Goal: Task Accomplishment & Management: Manage account settings

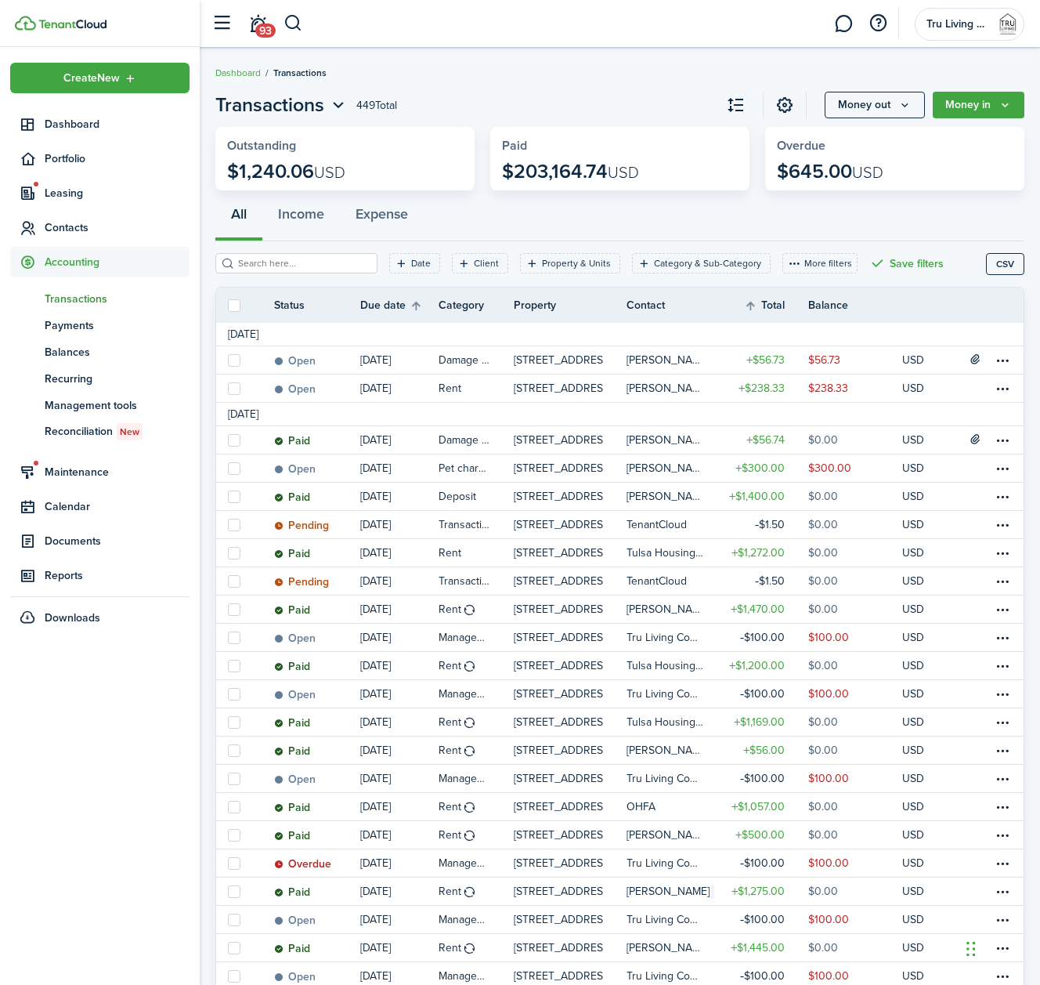
scroll to position [230, 0]
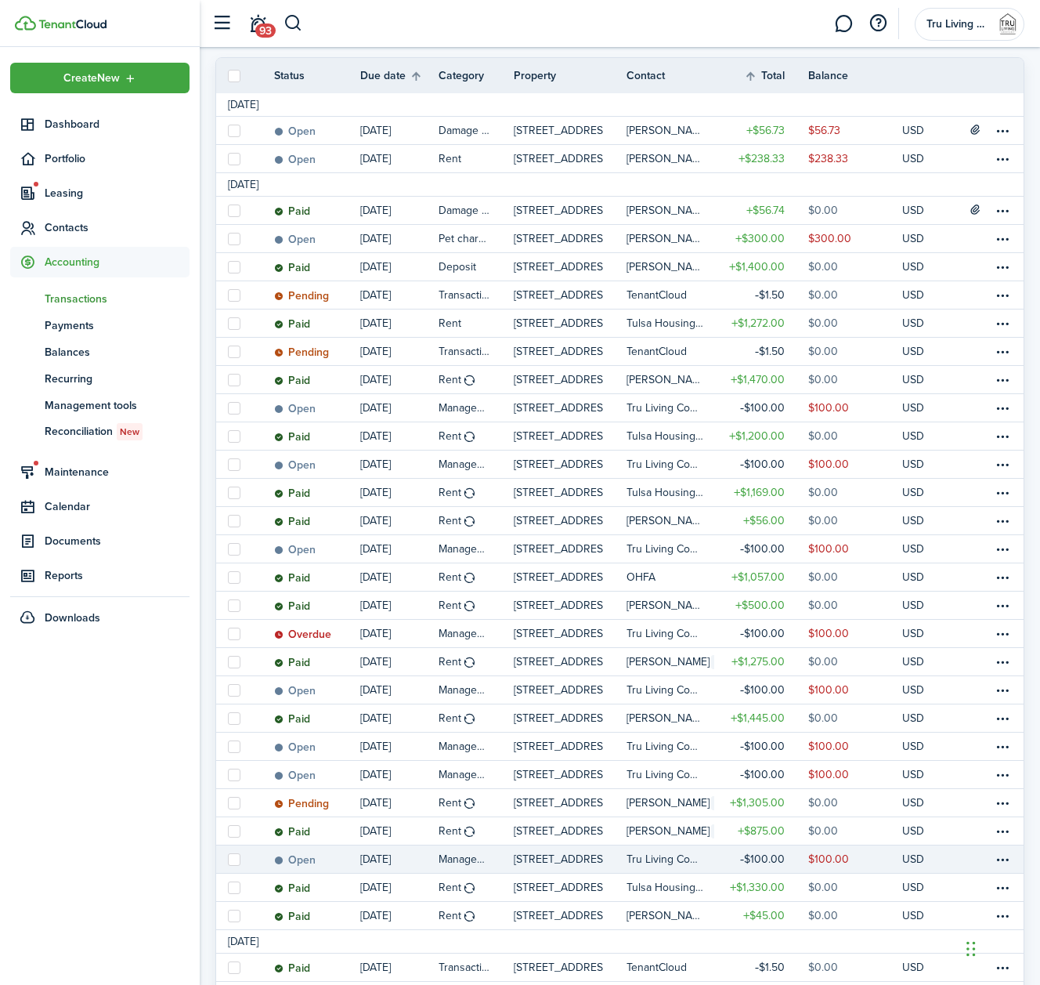
click at [232, 859] on label at bounding box center [234, 859] width 13 height 13
click at [228, 859] on input "checkbox" at bounding box center [227, 859] width 1 height 1
checkbox input "true"
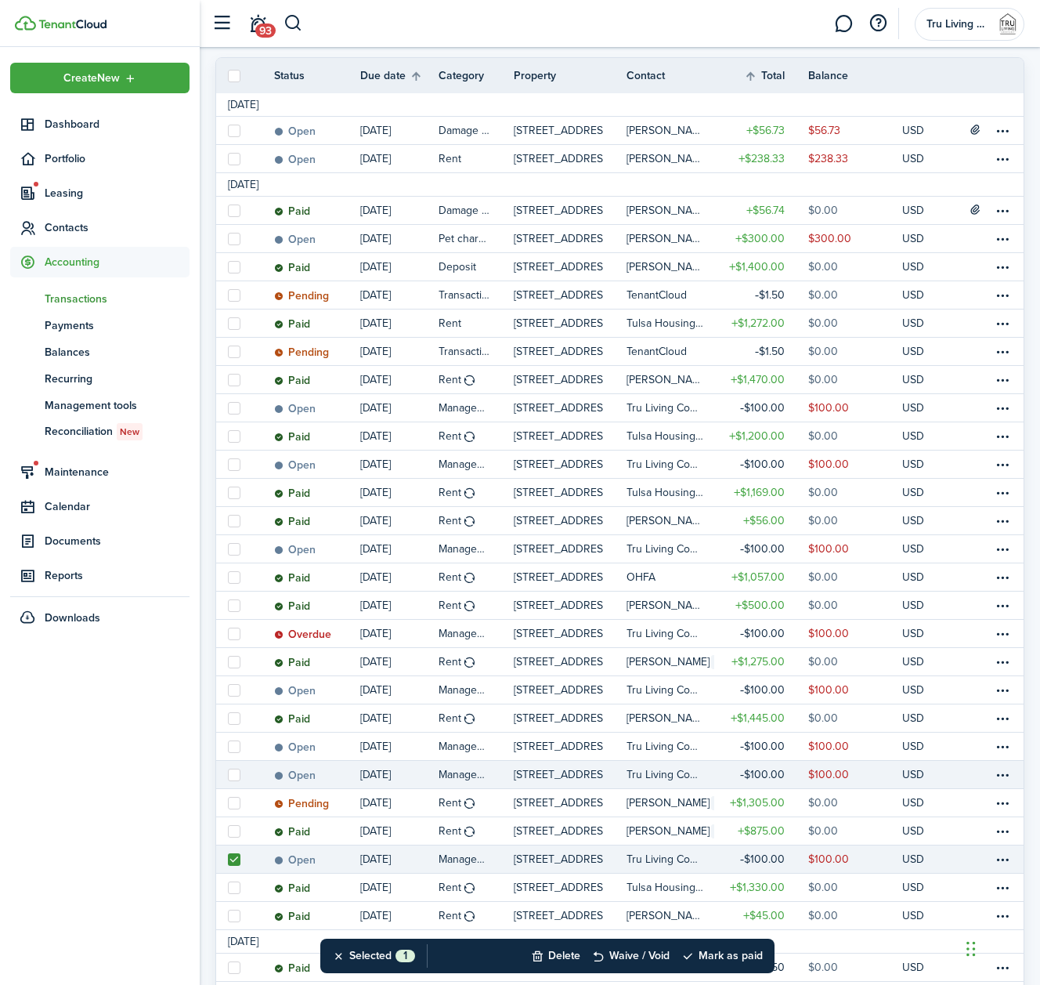
click at [231, 773] on label at bounding box center [234, 775] width 13 height 13
click at [228, 774] on input "checkbox" at bounding box center [227, 774] width 1 height 1
checkbox input "true"
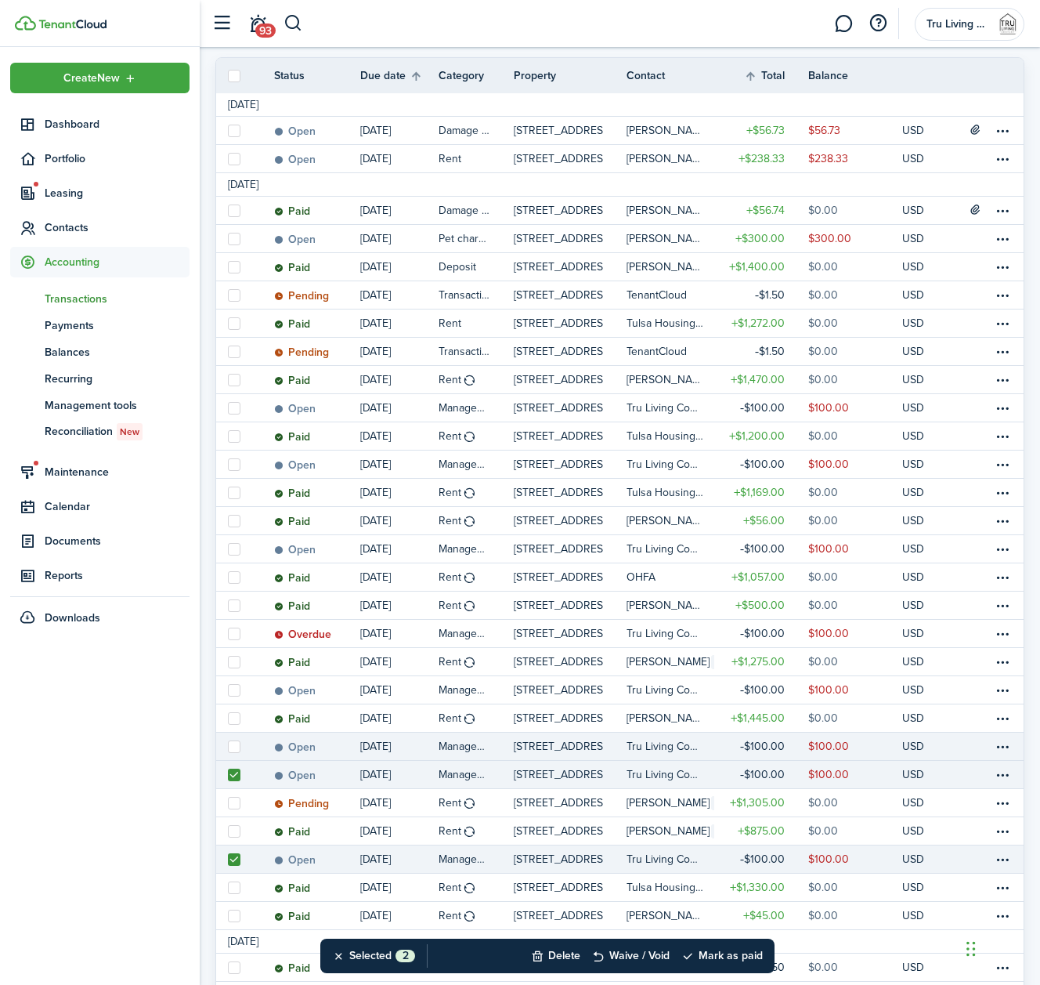
click at [232, 747] on label at bounding box center [234, 746] width 13 height 13
click at [228, 747] on input "checkbox" at bounding box center [227, 746] width 1 height 1
checkbox input "true"
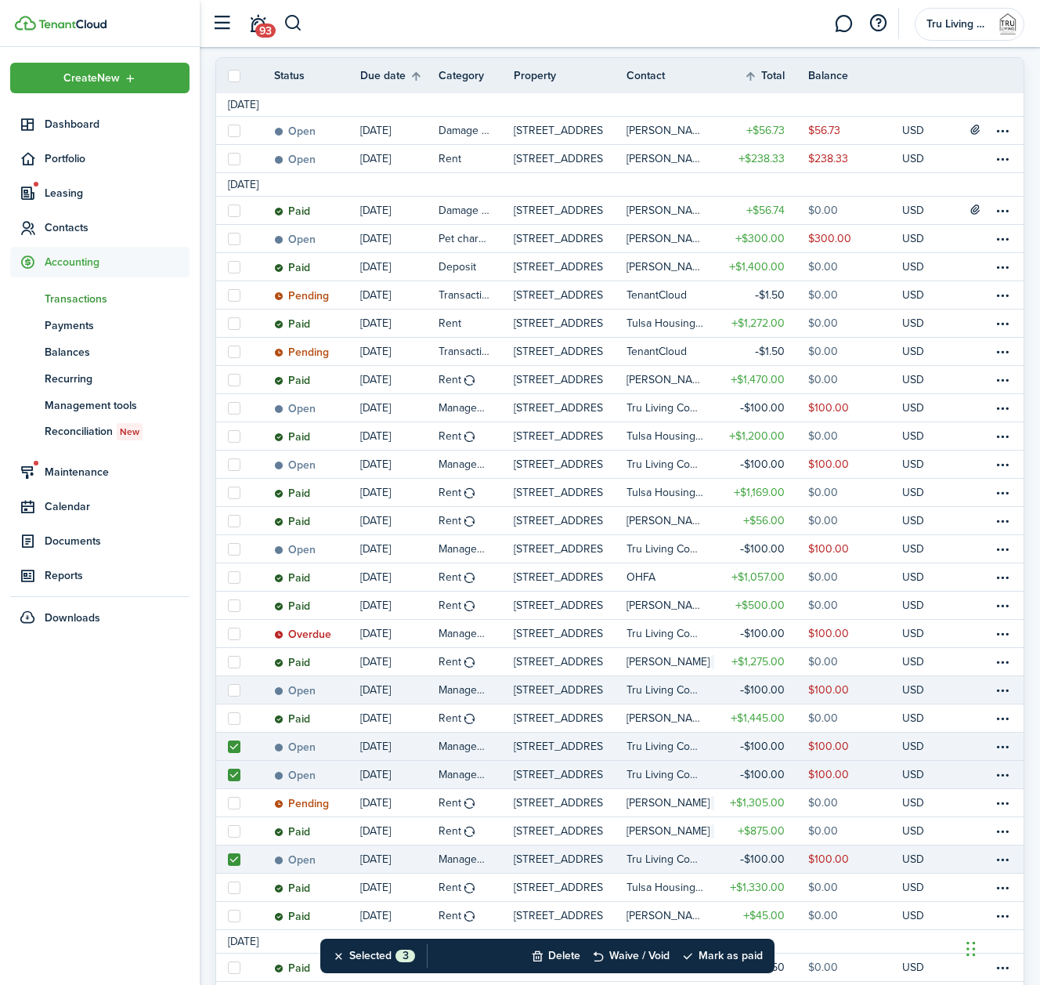
click at [237, 689] on label at bounding box center [234, 690] width 13 height 13
click at [228, 689] on input "checkbox" at bounding box center [227, 689] width 1 height 1
checkbox input "true"
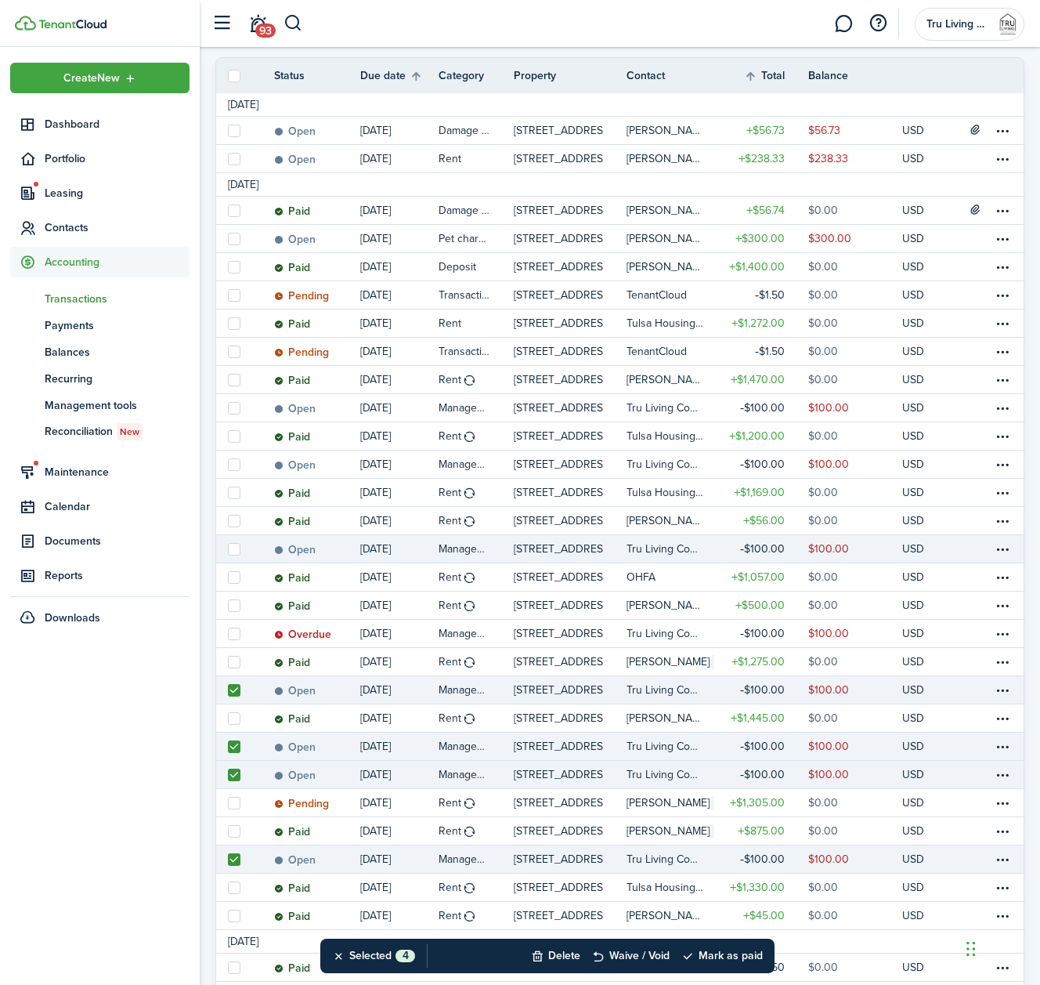
click at [233, 553] on label at bounding box center [234, 549] width 13 height 13
click at [228, 549] on input "checkbox" at bounding box center [227, 548] width 1 height 1
checkbox input "true"
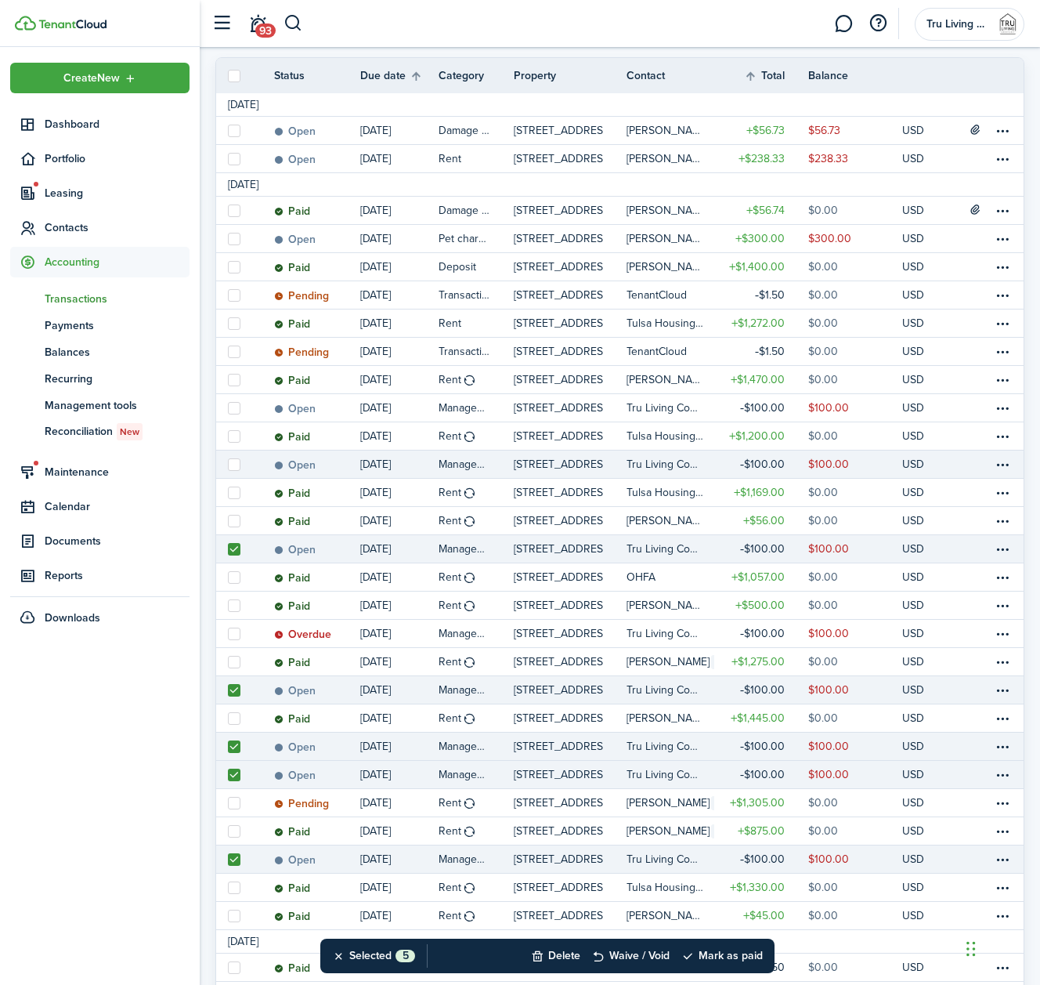
click at [239, 462] on label at bounding box center [234, 464] width 13 height 13
click at [228, 464] on input "checkbox" at bounding box center [227, 464] width 1 height 1
checkbox input "true"
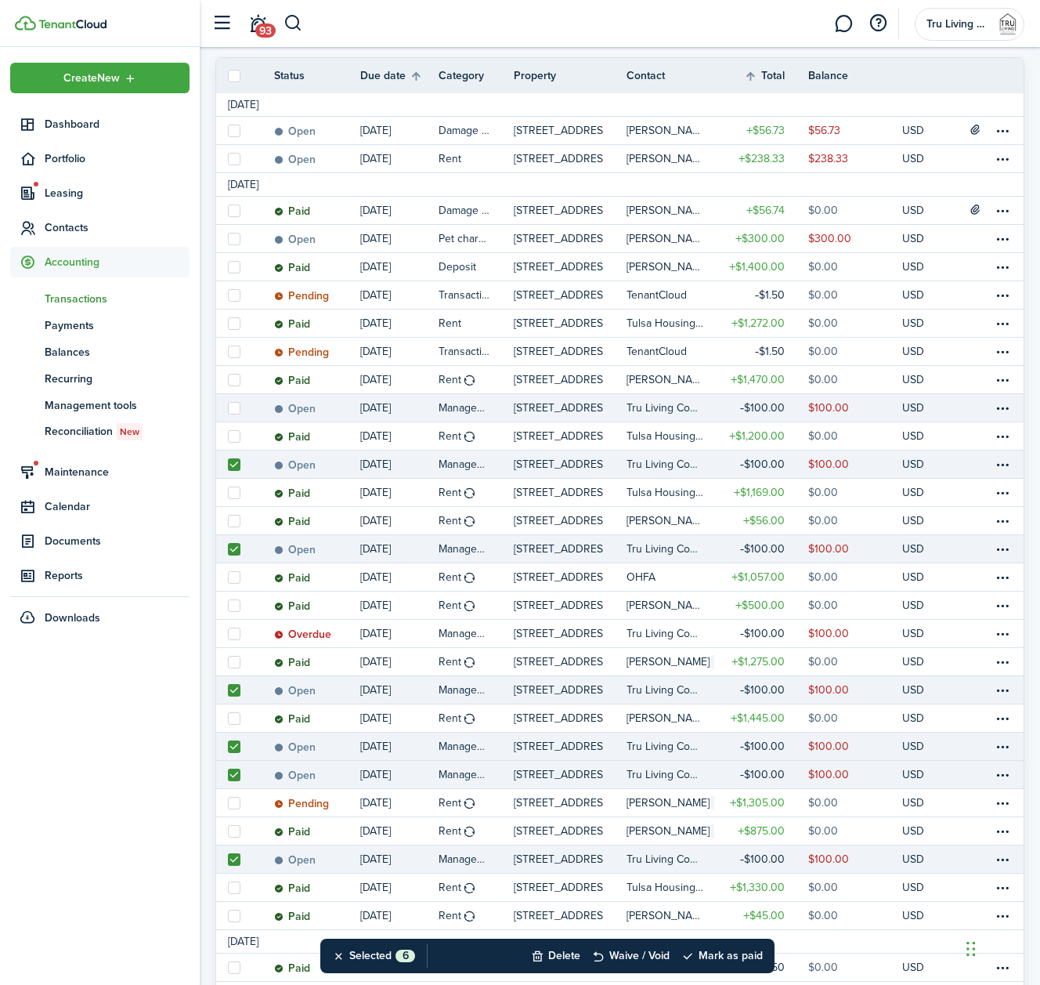
click at [235, 407] on label at bounding box center [234, 408] width 13 height 13
click at [228, 407] on input "checkbox" at bounding box center [227, 407] width 1 height 1
checkbox input "true"
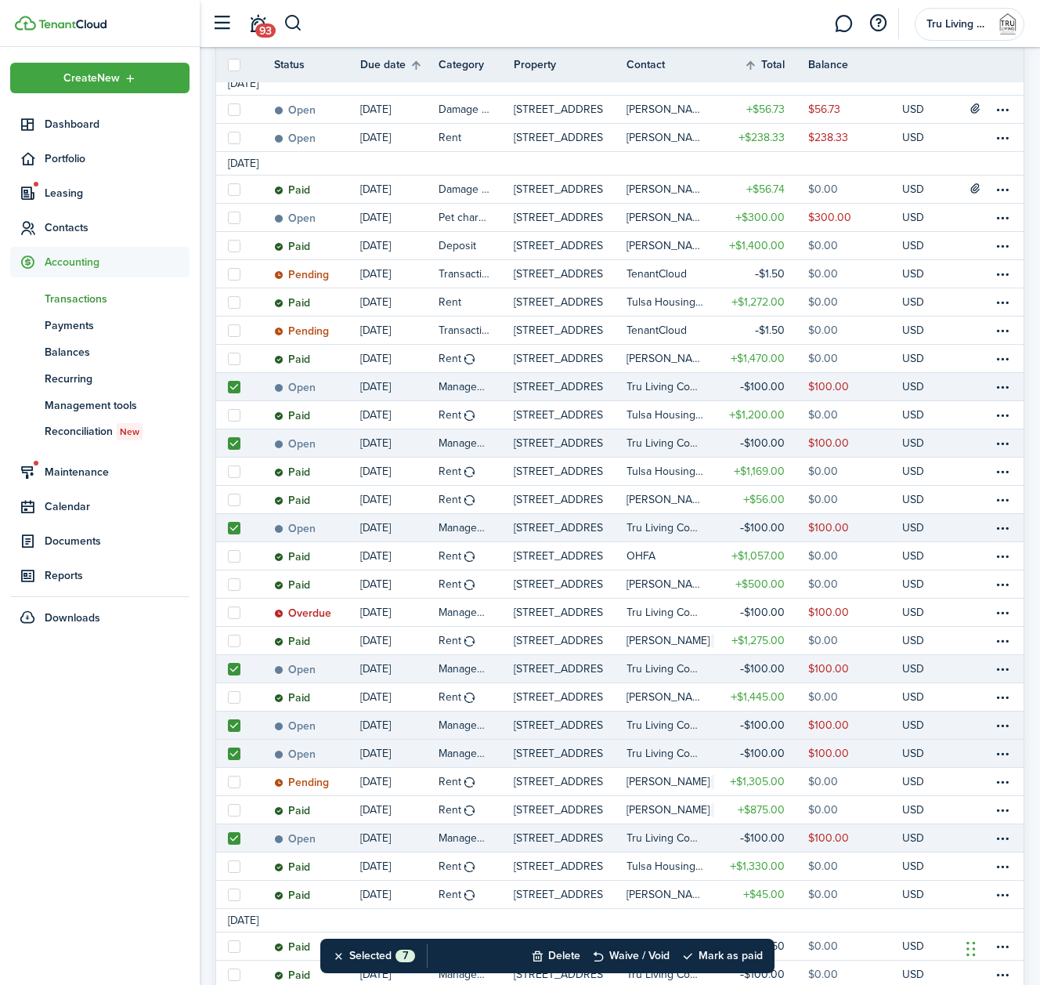
scroll to position [260, 0]
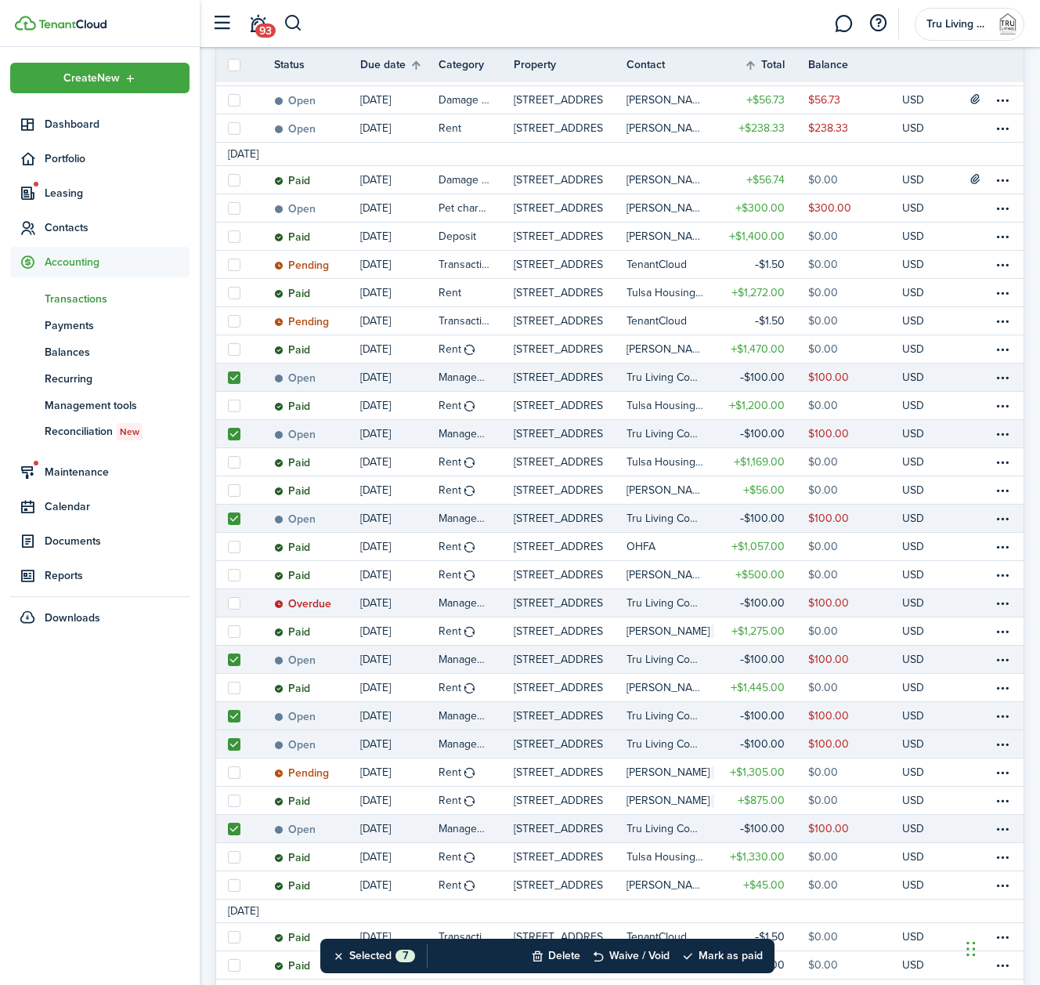
click at [233, 606] on label at bounding box center [234, 603] width 13 height 13
click at [228, 603] on input "checkbox" at bounding box center [227, 602] width 1 height 1
checkbox input "true"
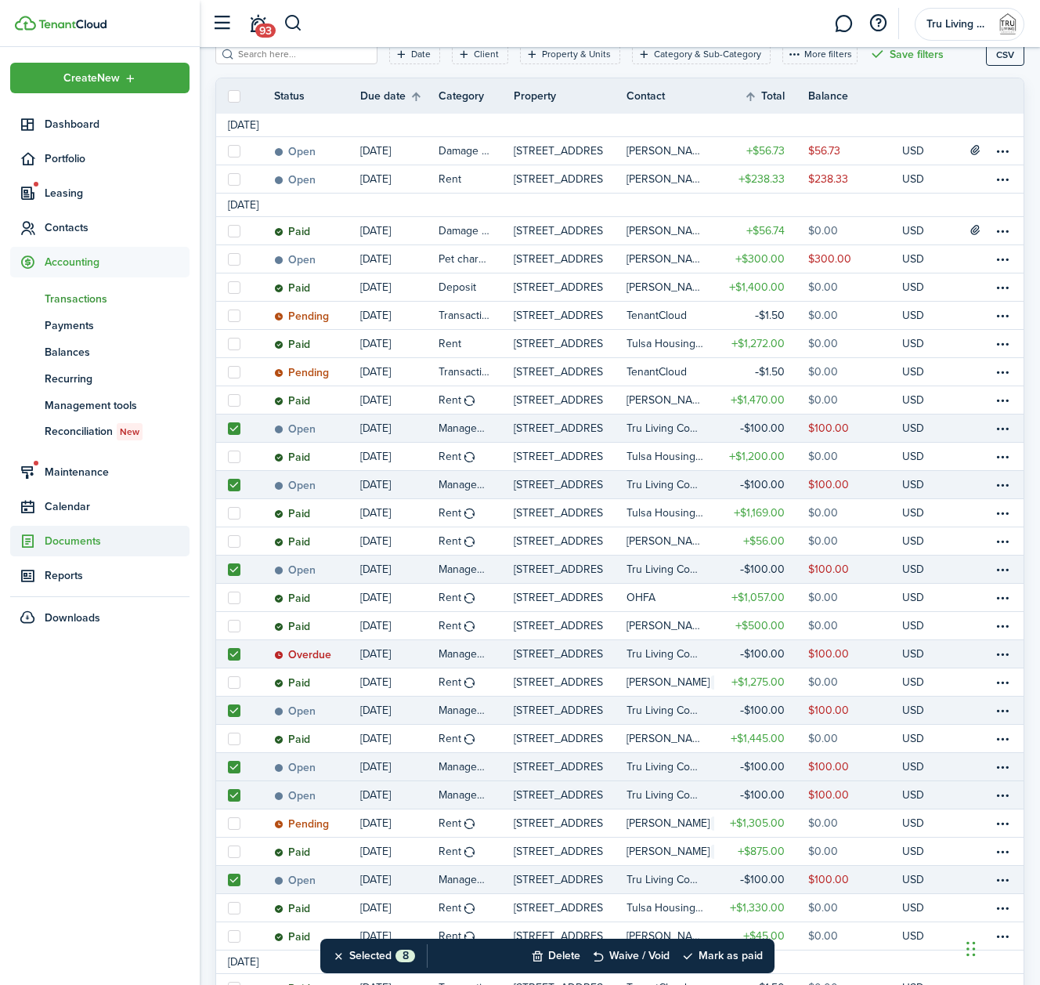
scroll to position [233, 0]
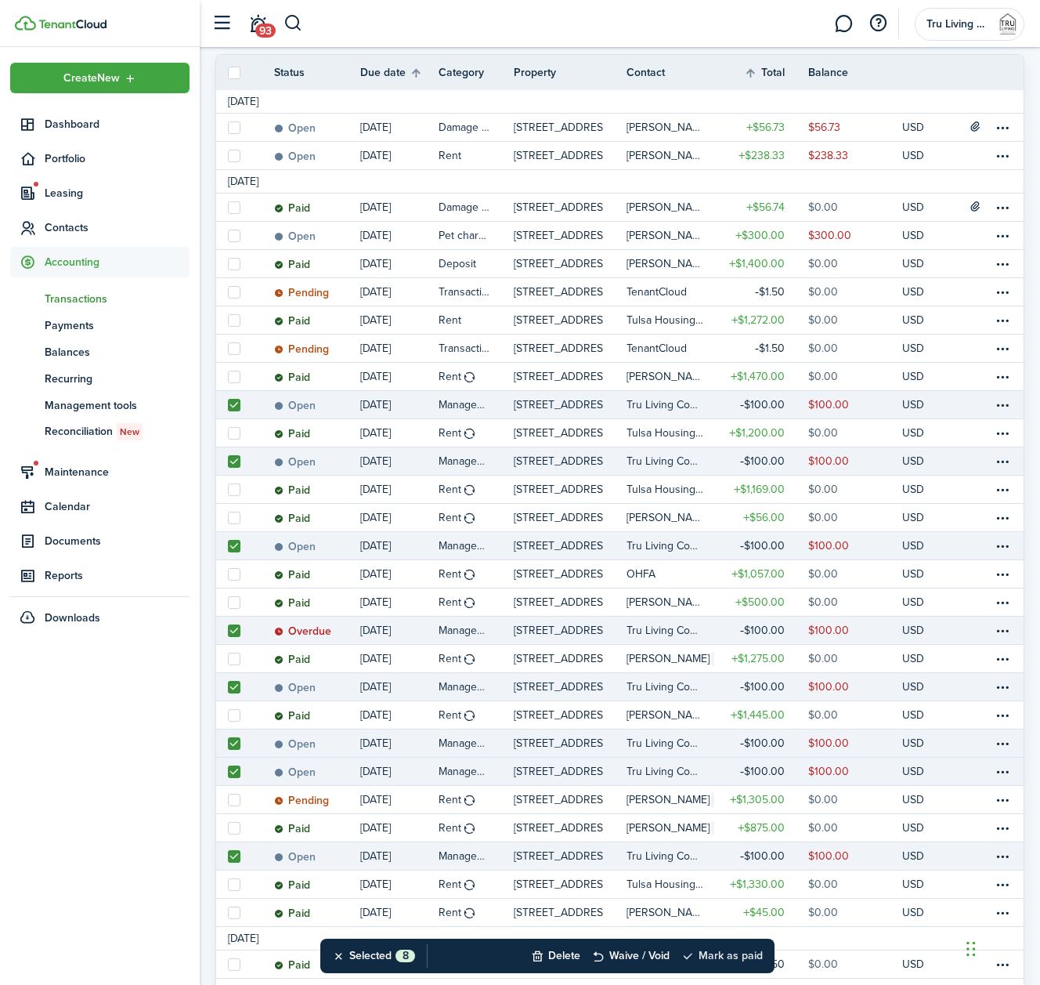
click at [757, 960] on button "Mark as paid" at bounding box center [722, 956] width 81 height 34
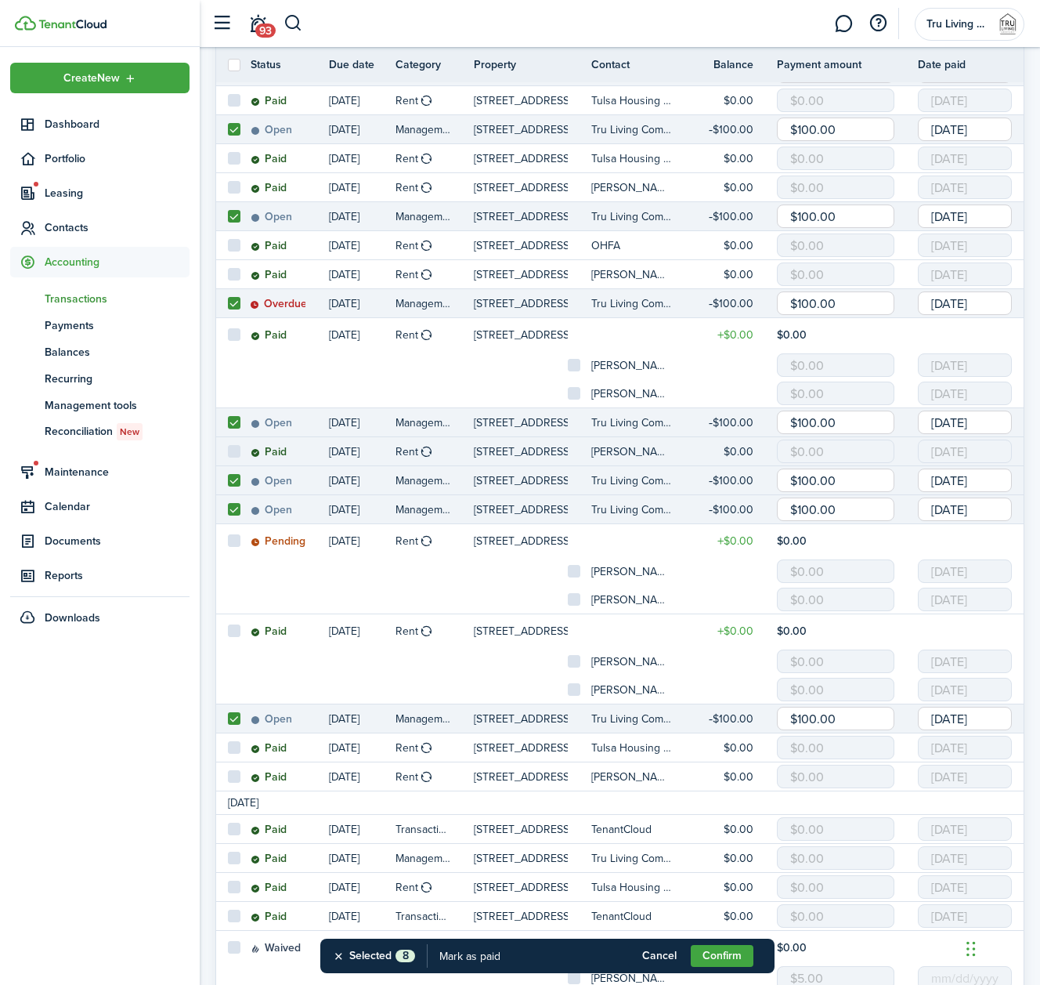
scroll to position [583, 0]
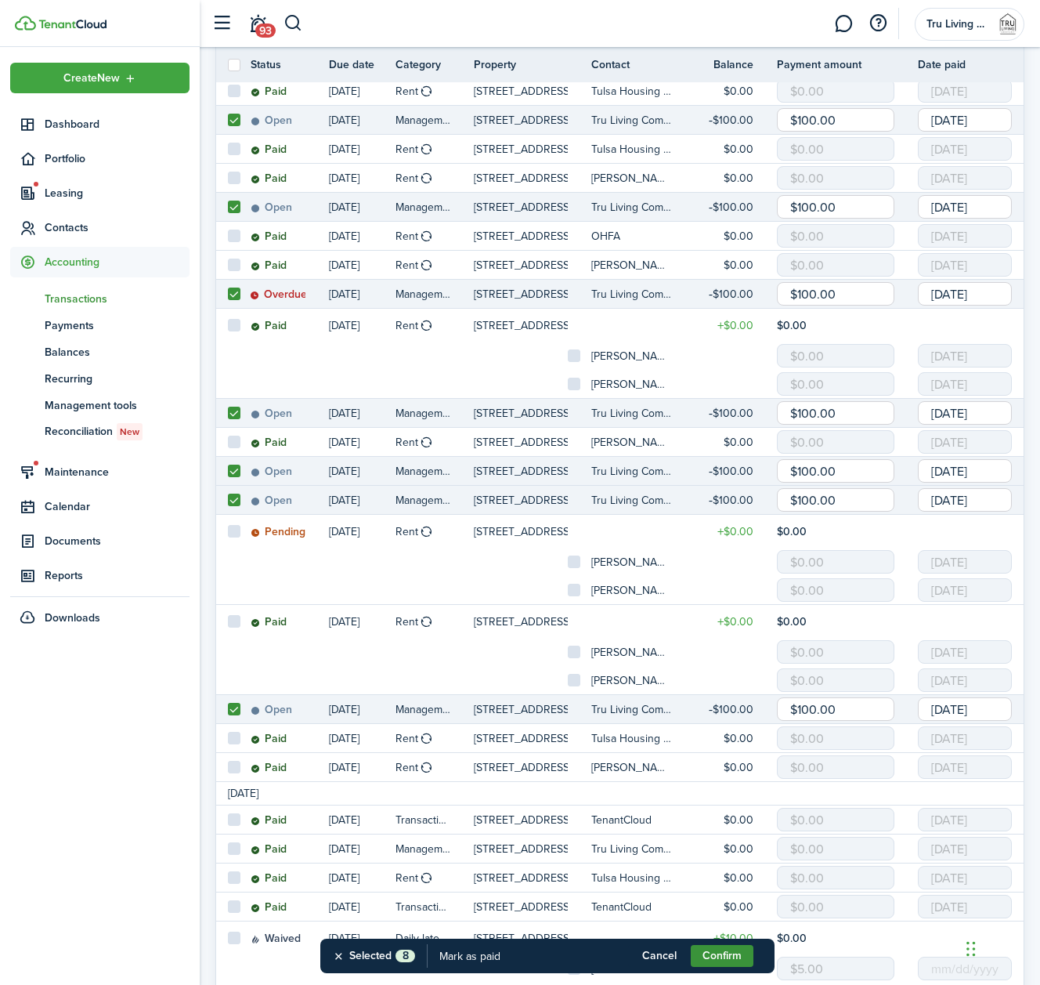
click at [724, 955] on button "Confirm" at bounding box center [722, 956] width 63 height 22
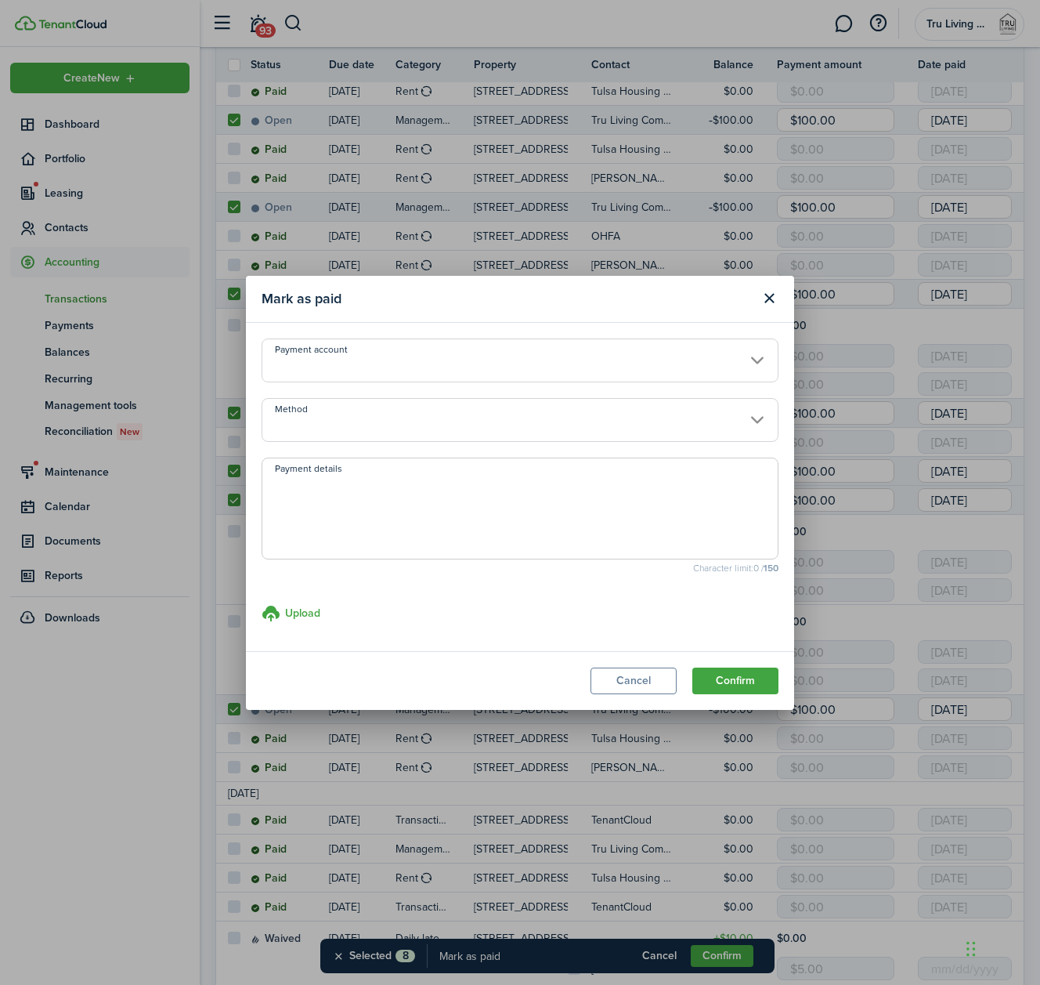
click at [454, 359] on input "Payment account" at bounding box center [520, 360] width 517 height 44
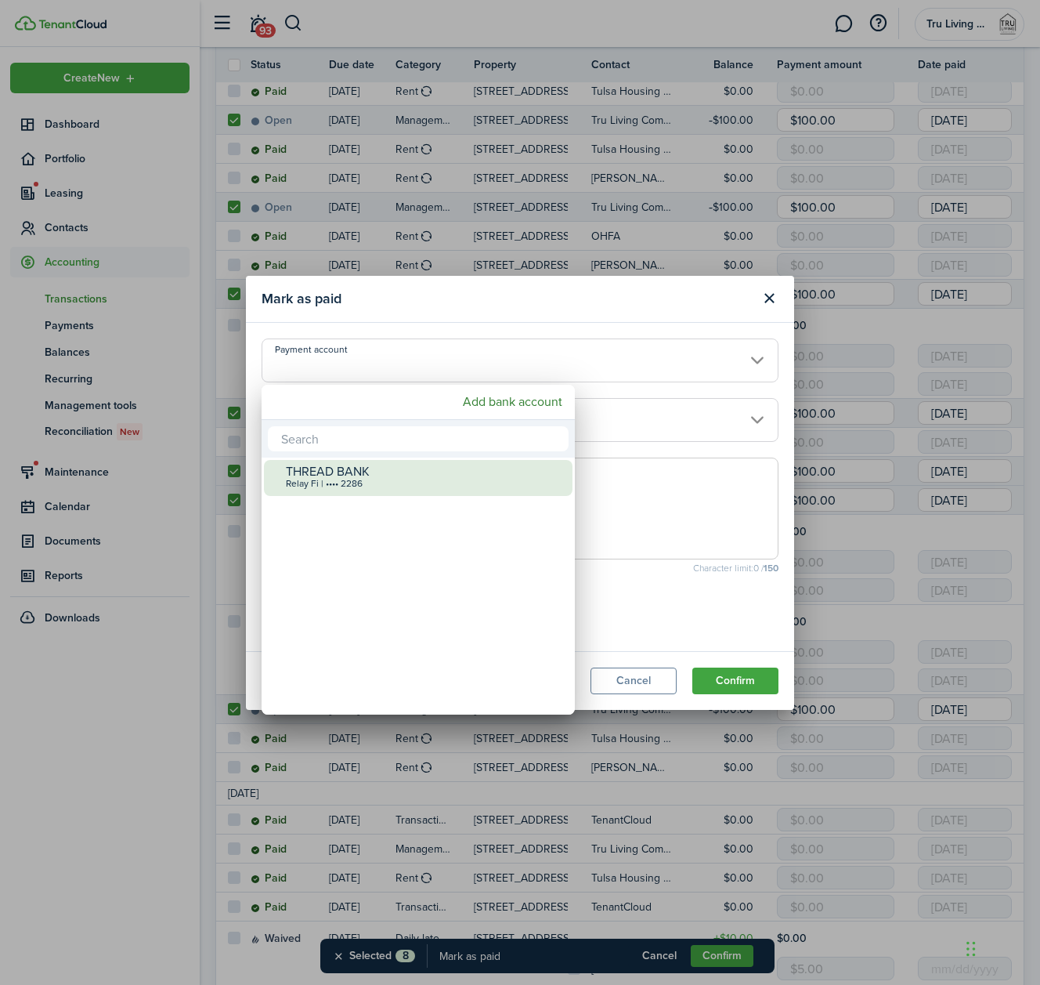
click at [368, 477] on div "THREAD BANK" at bounding box center [424, 472] width 277 height 14
type input "•••• •••• •••• 2286"
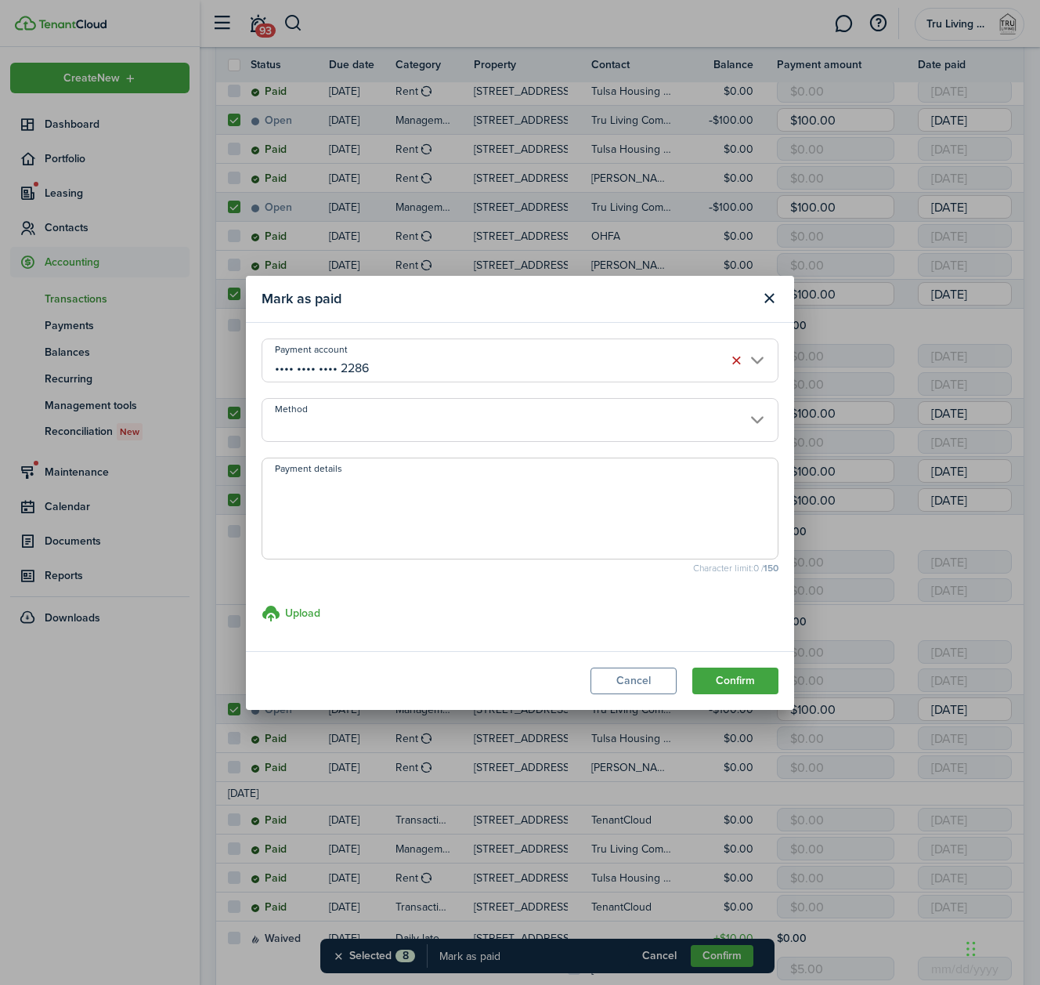
click at [387, 422] on input "Method" at bounding box center [520, 420] width 517 height 44
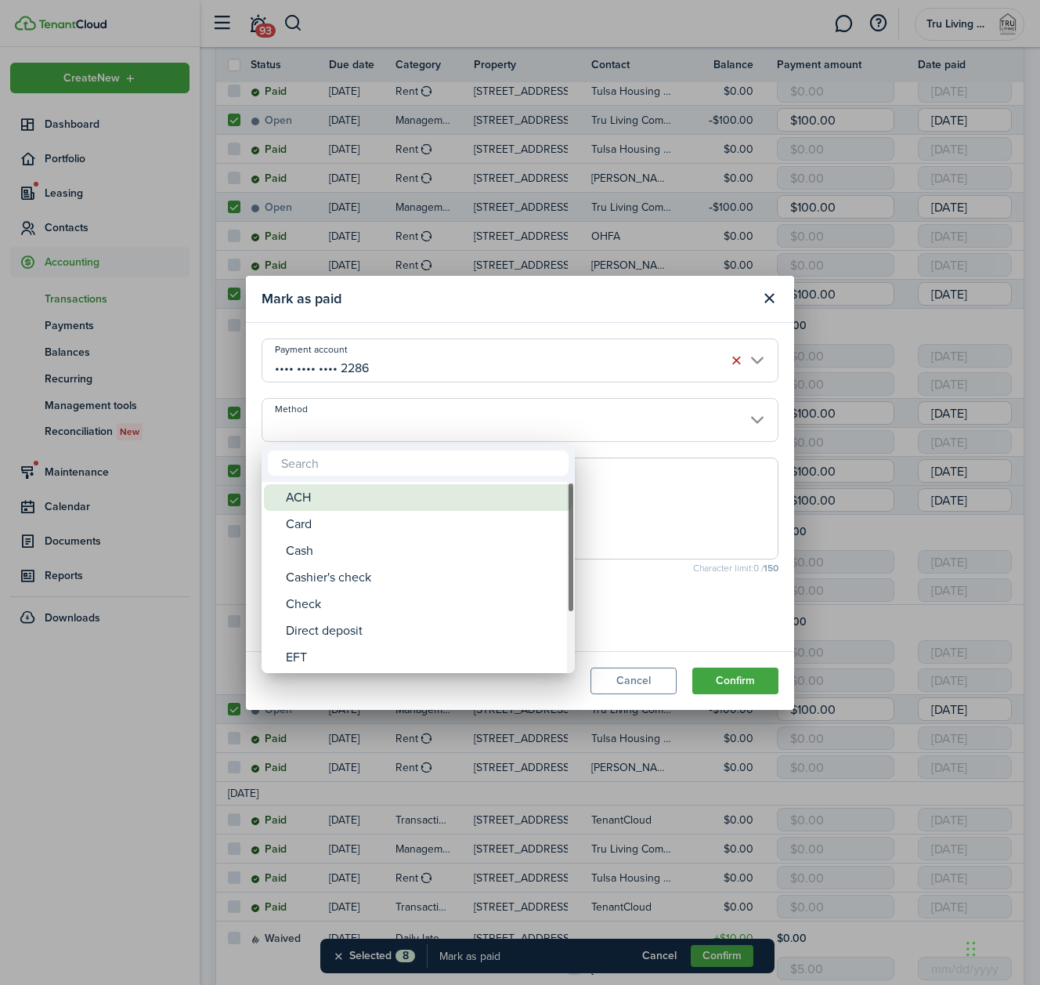
click at [345, 505] on div "ACH" at bounding box center [424, 497] width 277 height 27
type input "ACH"
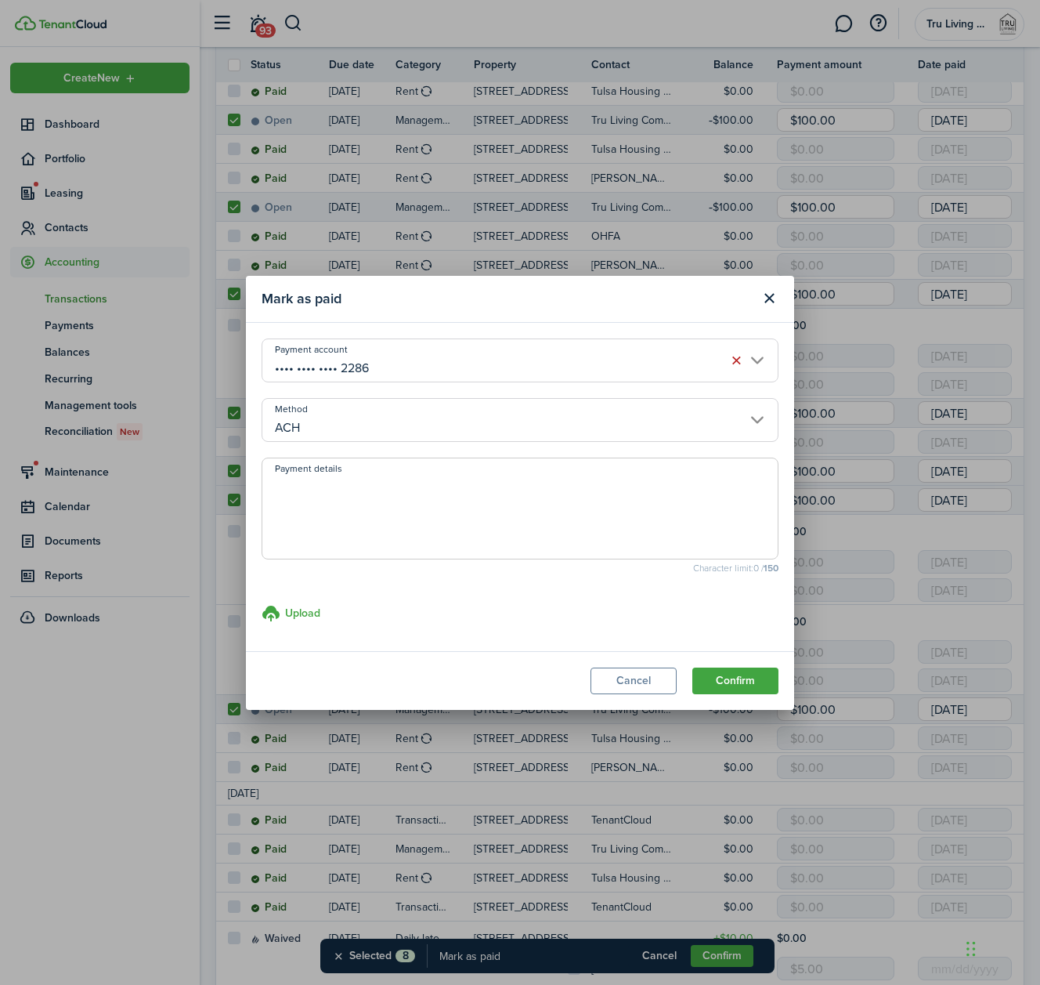
click at [409, 476] on textarea "Payment details" at bounding box center [520, 513] width 516 height 75
type textarea "transfer to PM account"
click at [751, 682] on button "Confirm" at bounding box center [736, 681] width 86 height 27
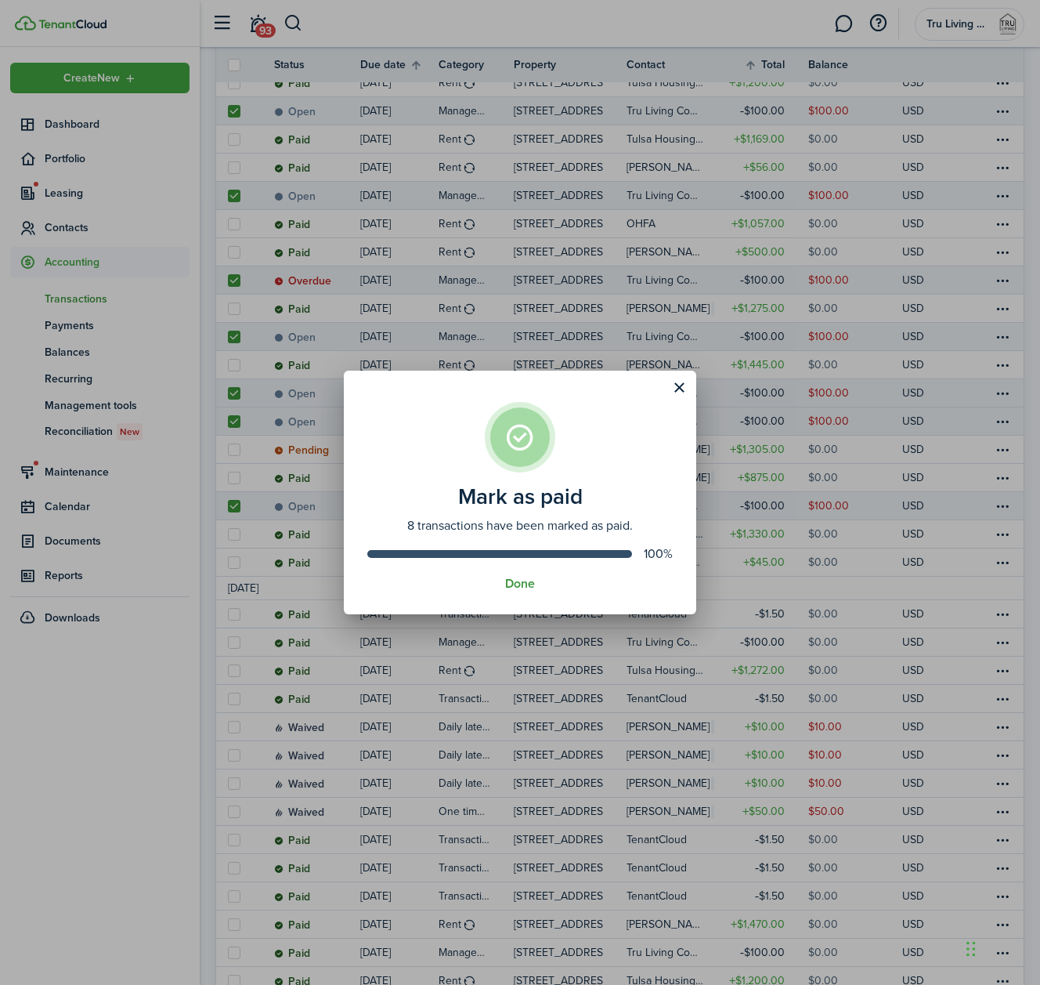
click at [529, 588] on button "Done" at bounding box center [520, 584] width 30 height 14
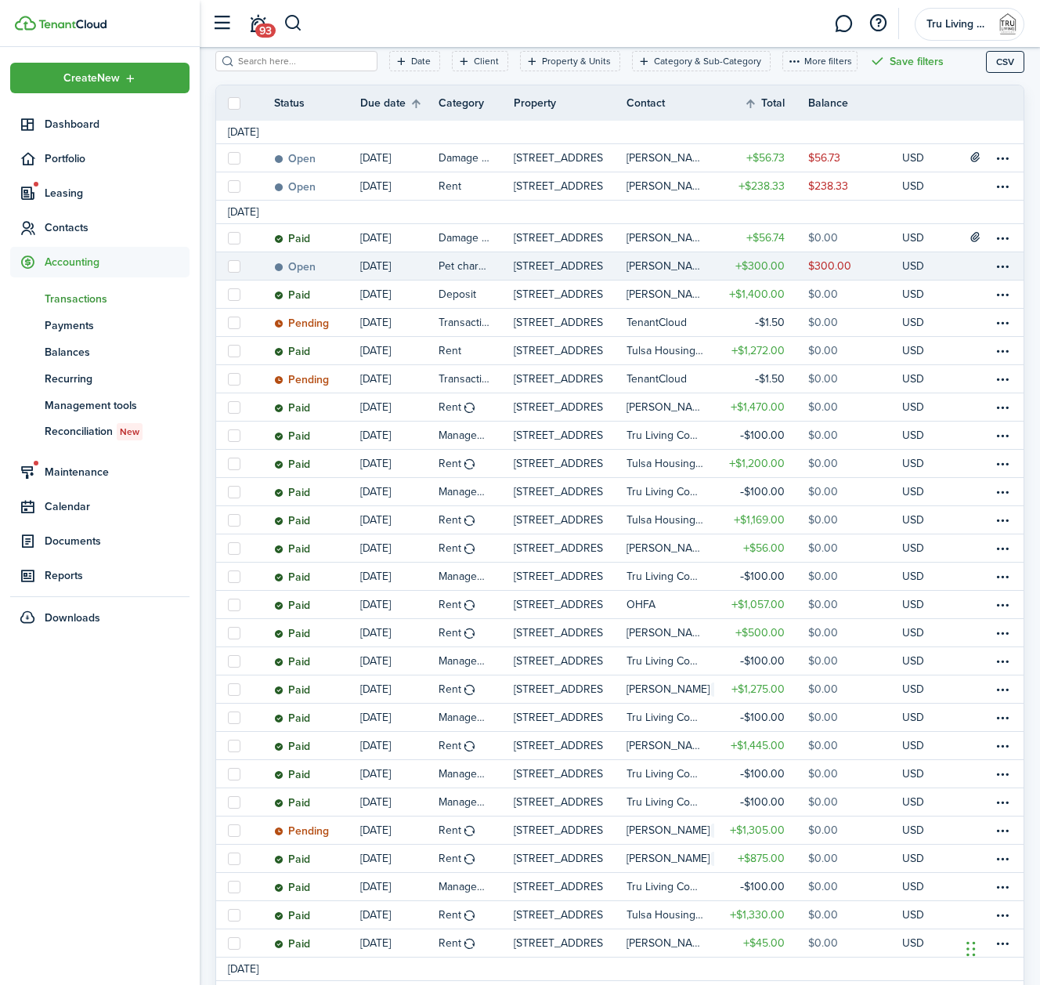
scroll to position [200, 0]
